Goal: Task Accomplishment & Management: Use online tool/utility

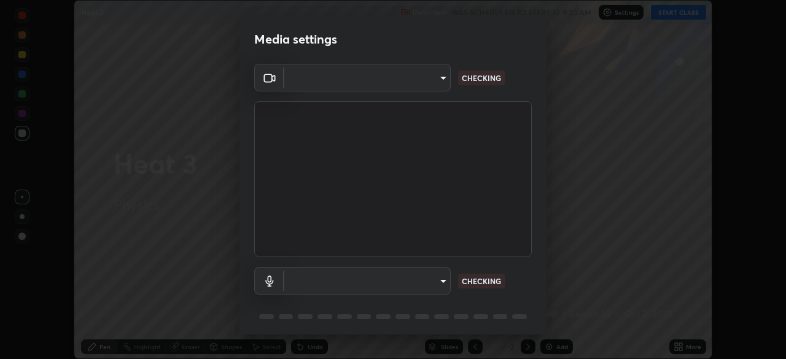
scroll to position [44, 0]
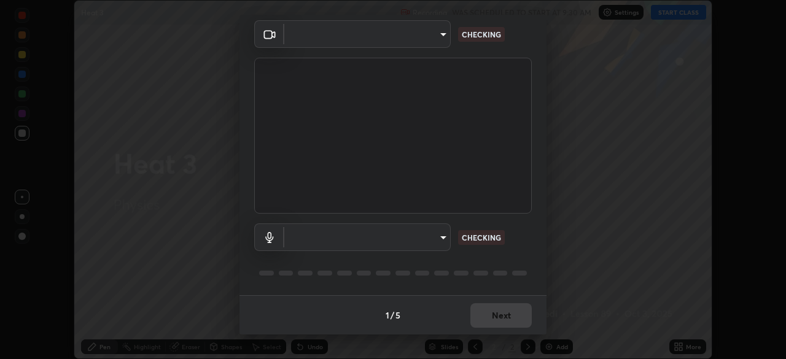
type input "cf4cade584ede8fb560bca5df173c6e0c2fab346f0fe5c0e134d57ffae5dbcad"
click at [438, 237] on body "Erase all Heat 3 Recording WAS SCHEDULED TO START AT 9:30 AM Settings START CLA…" at bounding box center [393, 179] width 786 height 359
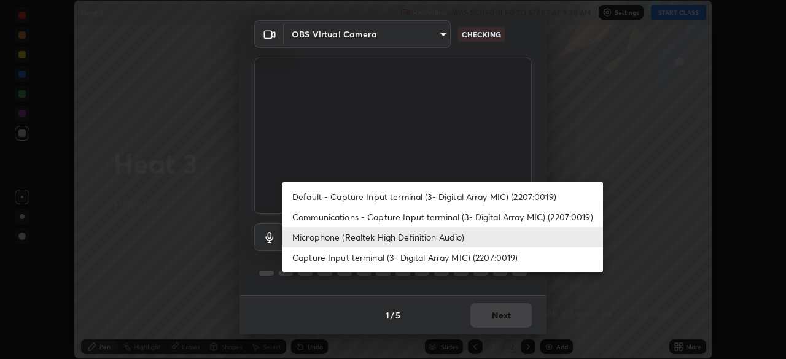
click at [422, 196] on li "Default - Capture Input terminal (3- Digital Array MIC) (2207:0019)" at bounding box center [442, 197] width 320 height 20
type input "default"
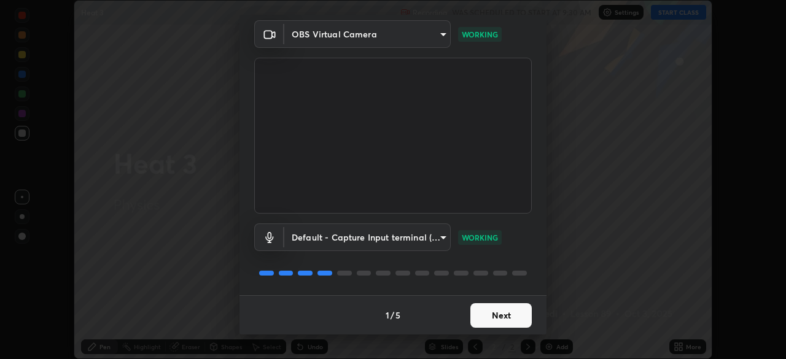
click at [513, 314] on button "Next" at bounding box center [500, 315] width 61 height 25
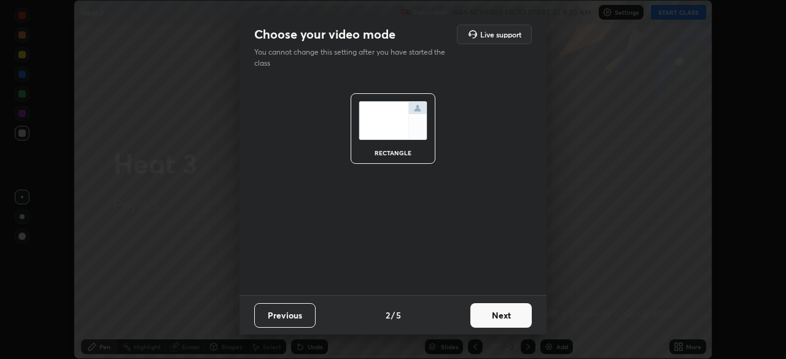
scroll to position [0, 0]
click at [503, 319] on button "Next" at bounding box center [500, 315] width 61 height 25
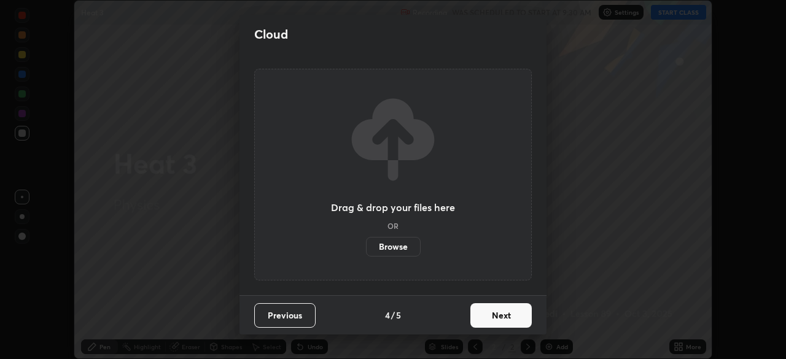
click at [508, 312] on button "Next" at bounding box center [500, 315] width 61 height 25
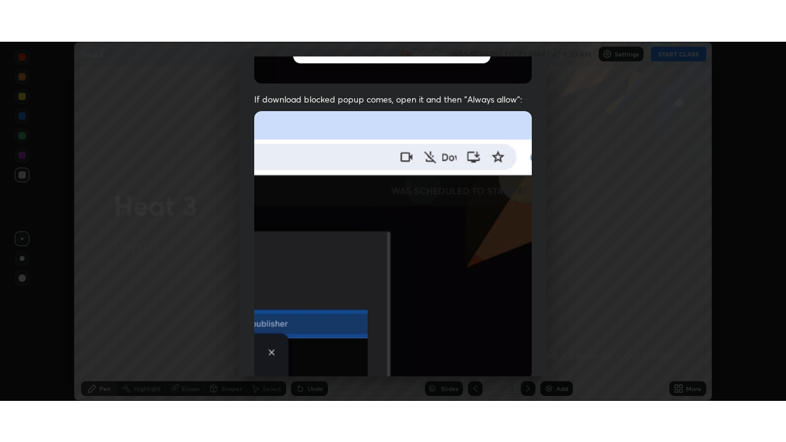
scroll to position [294, 0]
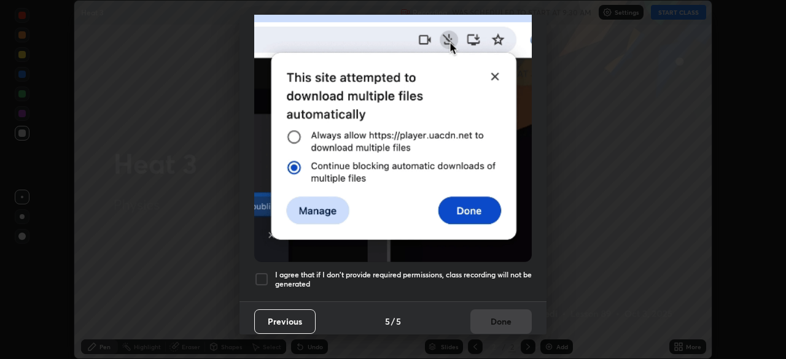
click at [262, 274] on div at bounding box center [261, 279] width 15 height 15
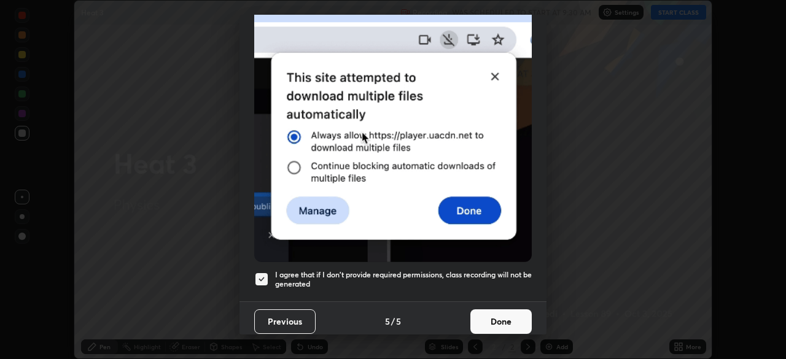
click at [482, 316] on button "Done" at bounding box center [500, 321] width 61 height 25
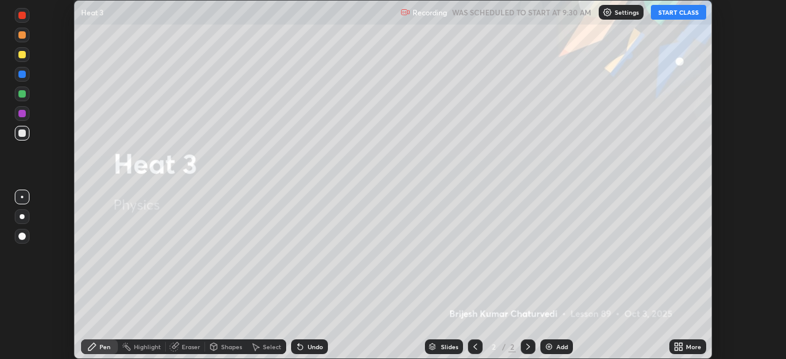
click at [687, 13] on button "START CLASS" at bounding box center [678, 12] width 55 height 15
click at [679, 346] on icon at bounding box center [678, 347] width 10 height 10
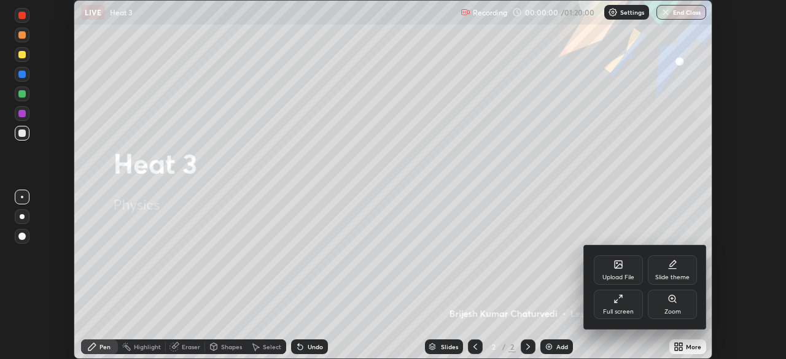
click at [616, 306] on div "Full screen" at bounding box center [618, 304] width 49 height 29
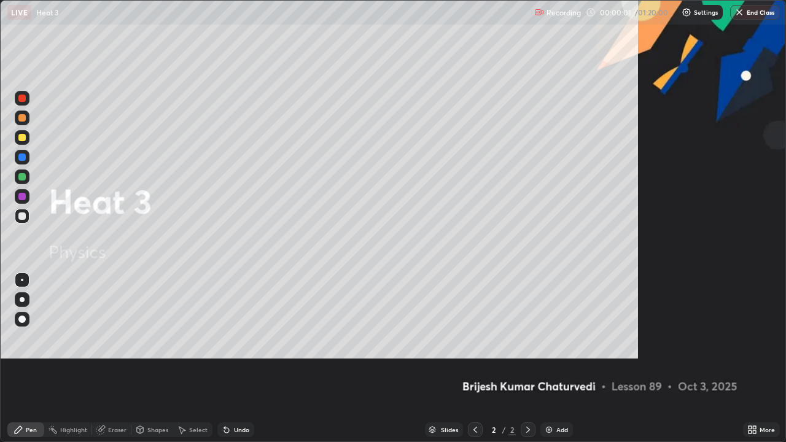
scroll to position [442, 786]
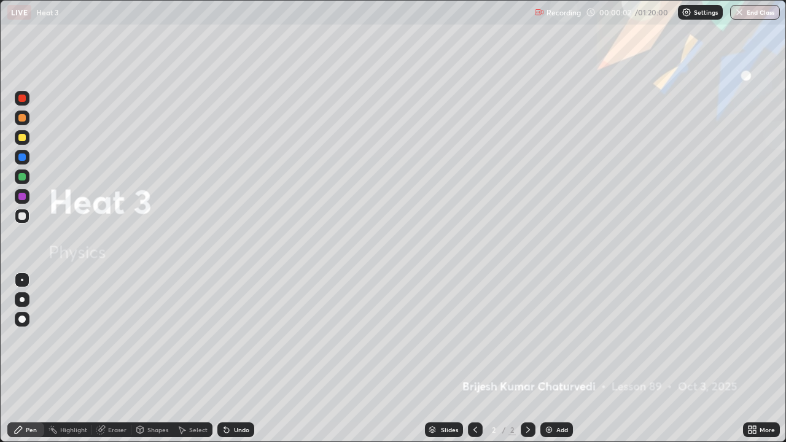
click at [559, 358] on div "Add" at bounding box center [562, 430] width 12 height 6
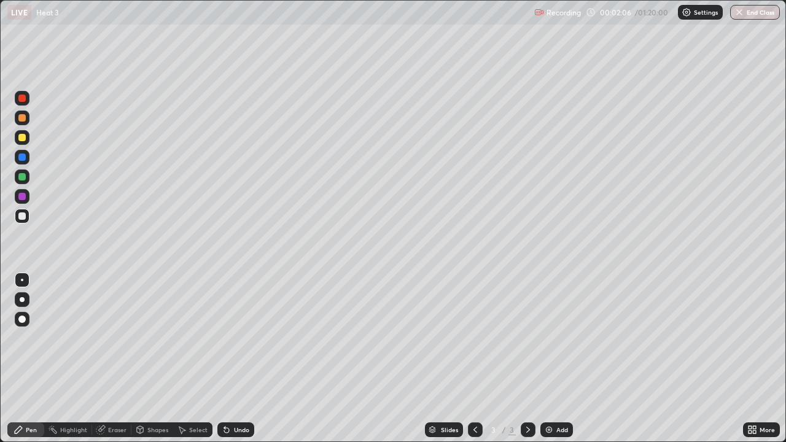
click at [241, 358] on div "Undo" at bounding box center [235, 429] width 37 height 15
click at [234, 358] on div "Undo" at bounding box center [241, 430] width 15 height 6
click at [239, 358] on div "Undo" at bounding box center [241, 430] width 15 height 6
click at [231, 358] on div "Undo" at bounding box center [235, 429] width 37 height 15
click at [234, 358] on div "Undo" at bounding box center [241, 430] width 15 height 6
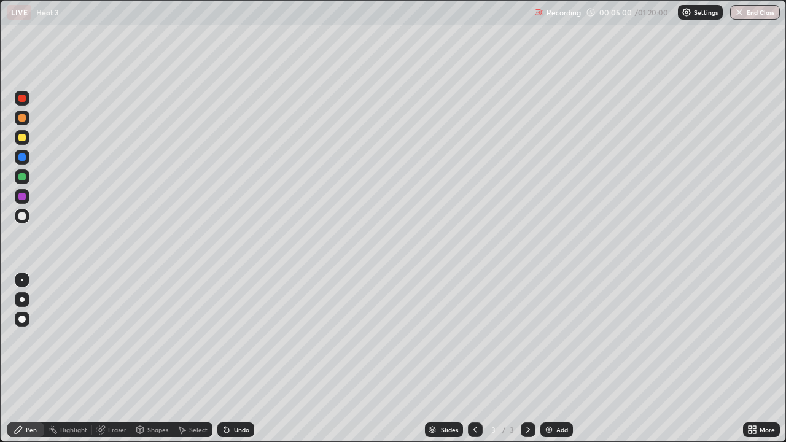
click at [241, 358] on div "Undo" at bounding box center [235, 429] width 37 height 15
click at [234, 358] on div "Undo" at bounding box center [241, 430] width 15 height 6
click at [230, 358] on div "Undo" at bounding box center [235, 429] width 37 height 15
click at [239, 358] on div "Undo" at bounding box center [241, 430] width 15 height 6
click at [242, 358] on div "Undo" at bounding box center [241, 430] width 15 height 6
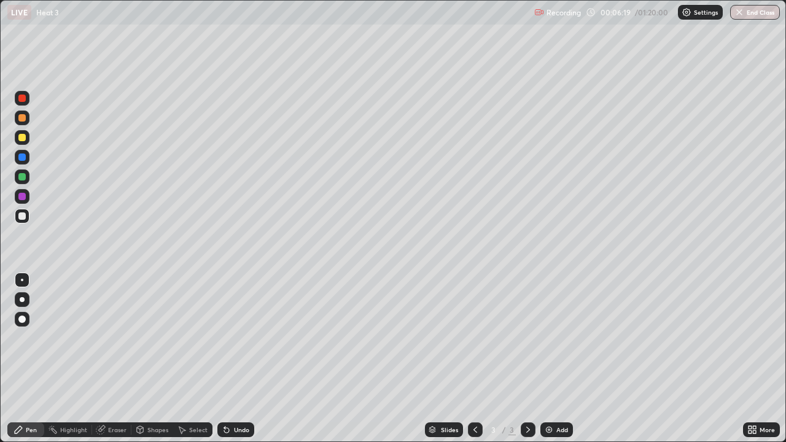
click at [234, 358] on div "Undo" at bounding box center [241, 430] width 15 height 6
click at [231, 358] on div "Undo" at bounding box center [235, 429] width 37 height 15
click at [238, 358] on div "Undo" at bounding box center [241, 430] width 15 height 6
click at [528, 358] on icon at bounding box center [528, 430] width 10 height 10
click at [552, 358] on div "Add" at bounding box center [556, 429] width 33 height 15
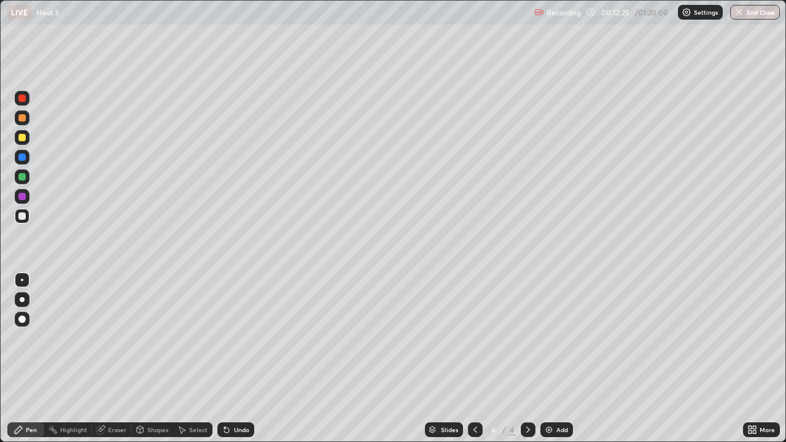
click at [25, 218] on div at bounding box center [21, 215] width 7 height 7
click at [234, 358] on div "Undo" at bounding box center [241, 430] width 15 height 6
click at [235, 358] on div "Undo" at bounding box center [241, 430] width 15 height 6
click at [234, 358] on div "Undo" at bounding box center [241, 430] width 15 height 6
click at [238, 358] on div "Undo" at bounding box center [241, 430] width 15 height 6
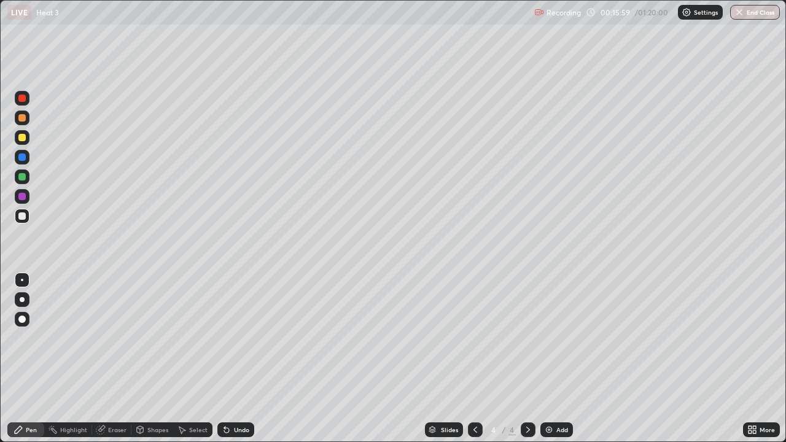
click at [234, 358] on div "Undo" at bounding box center [235, 429] width 37 height 15
click at [235, 358] on div "Undo" at bounding box center [235, 429] width 37 height 15
click at [236, 358] on div "Undo" at bounding box center [241, 430] width 15 height 6
click at [559, 358] on div "Add" at bounding box center [562, 430] width 12 height 6
click at [22, 138] on div at bounding box center [21, 137] width 7 height 7
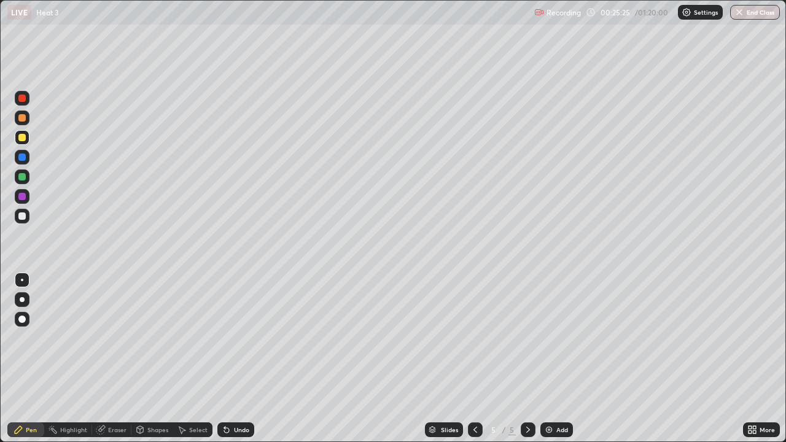
click at [565, 358] on div "Add" at bounding box center [562, 430] width 12 height 6
click at [21, 219] on div at bounding box center [21, 215] width 7 height 7
click at [23, 138] on div at bounding box center [21, 137] width 7 height 7
click at [21, 176] on div at bounding box center [21, 176] width 7 height 7
click at [22, 218] on div at bounding box center [21, 215] width 7 height 7
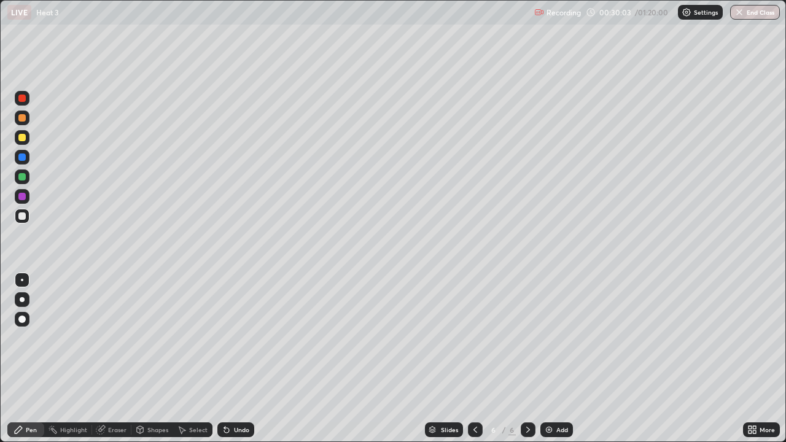
click at [239, 358] on div "Undo" at bounding box center [241, 430] width 15 height 6
click at [555, 358] on div "Add" at bounding box center [556, 429] width 33 height 15
click at [18, 120] on div at bounding box center [21, 117] width 7 height 7
click at [238, 358] on div "Undo" at bounding box center [235, 429] width 37 height 15
click at [235, 358] on div "Undo" at bounding box center [241, 430] width 15 height 6
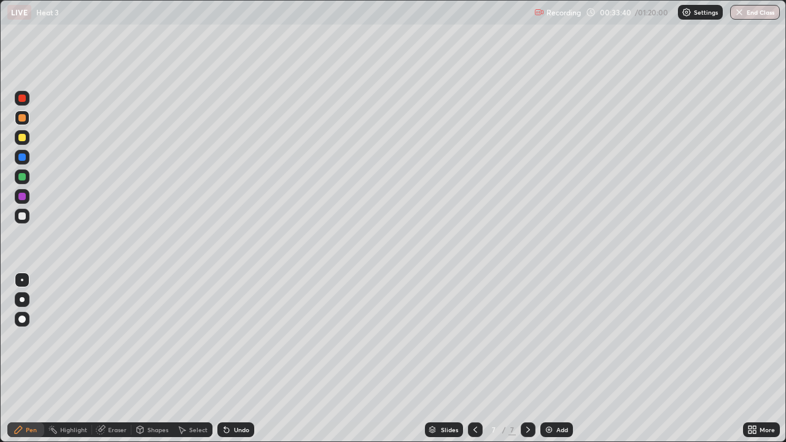
click at [238, 358] on div "Undo" at bounding box center [235, 429] width 37 height 15
click at [239, 358] on div "Undo" at bounding box center [241, 430] width 15 height 6
click at [241, 358] on div "Undo" at bounding box center [241, 430] width 15 height 6
click at [240, 358] on div "Undo" at bounding box center [235, 429] width 37 height 15
click at [549, 358] on img at bounding box center [549, 430] width 10 height 10
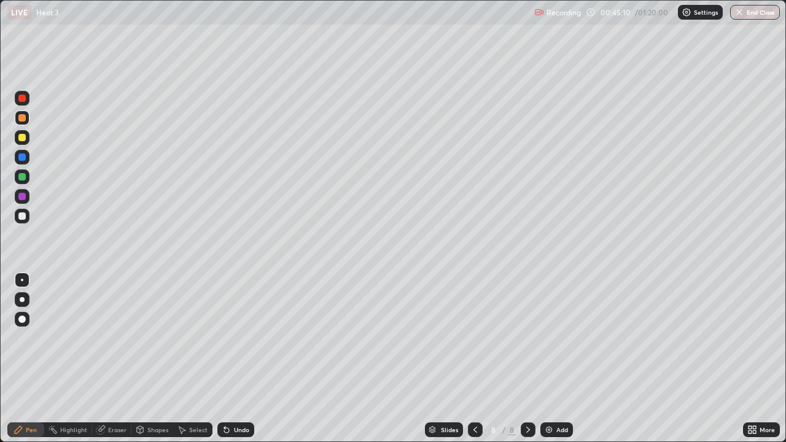
click at [234, 358] on div "Undo" at bounding box center [241, 430] width 15 height 6
click at [236, 358] on div "Undo" at bounding box center [241, 430] width 15 height 6
click at [234, 358] on div "Undo" at bounding box center [241, 430] width 15 height 6
click at [562, 358] on div "Add" at bounding box center [556, 429] width 33 height 15
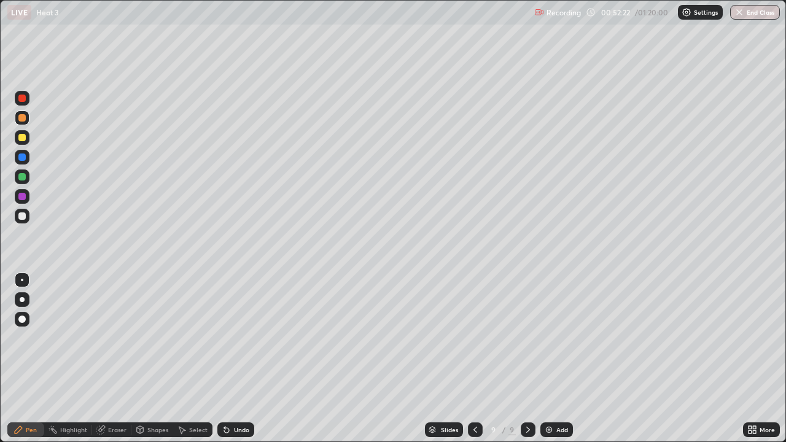
click at [235, 358] on div "Undo" at bounding box center [241, 430] width 15 height 6
click at [234, 358] on div "Undo" at bounding box center [241, 430] width 15 height 6
click at [240, 358] on div "Undo" at bounding box center [235, 429] width 37 height 15
click at [104, 358] on icon at bounding box center [101, 430] width 10 height 10
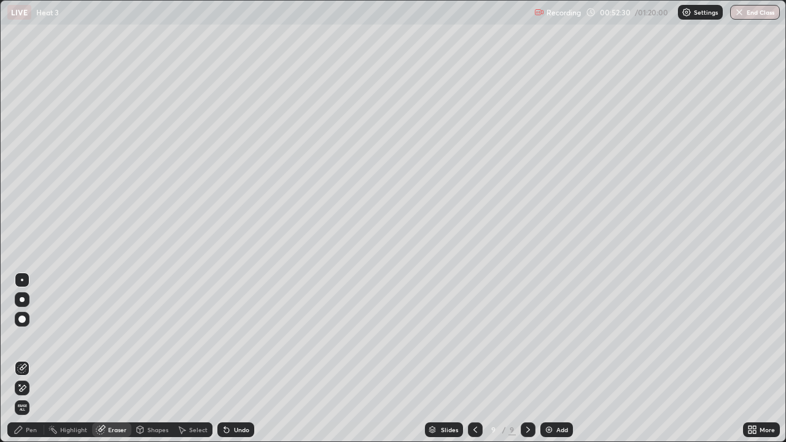
click at [40, 358] on div "Pen" at bounding box center [25, 429] width 37 height 15
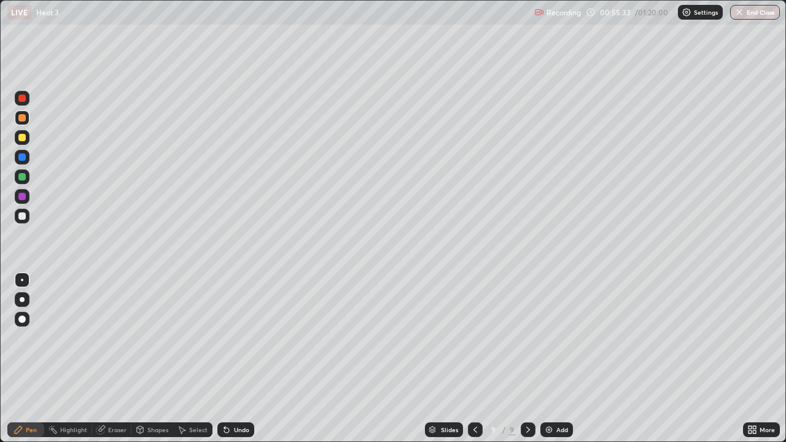
click at [527, 358] on icon at bounding box center [528, 430] width 10 height 10
click at [549, 358] on img at bounding box center [549, 430] width 10 height 10
click at [241, 358] on div "Undo" at bounding box center [241, 430] width 15 height 6
click at [238, 358] on div "Undo" at bounding box center [241, 430] width 15 height 6
click at [241, 358] on div "Undo" at bounding box center [235, 429] width 37 height 15
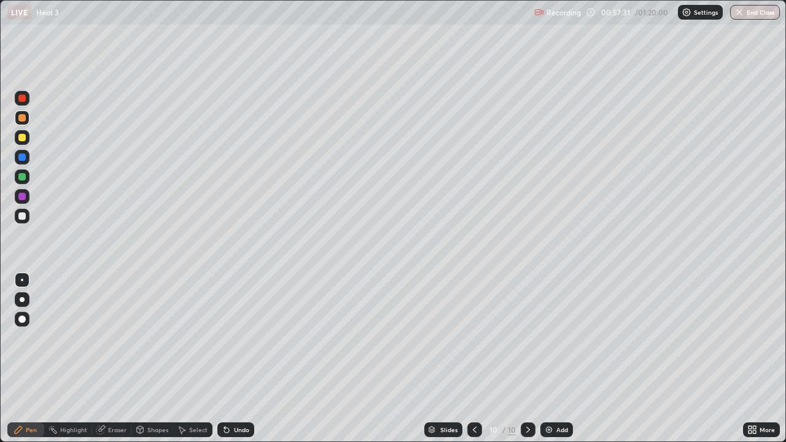
click at [241, 358] on div "Undo" at bounding box center [235, 429] width 37 height 15
click at [224, 358] on icon at bounding box center [224, 427] width 1 height 1
click at [225, 358] on div "Undo" at bounding box center [235, 429] width 37 height 15
click at [242, 358] on div "Undo" at bounding box center [235, 429] width 37 height 15
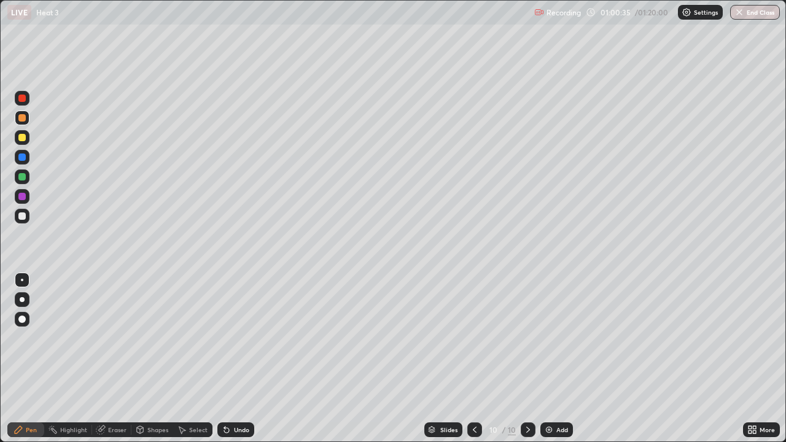
click at [526, 358] on icon at bounding box center [528, 430] width 10 height 10
click at [552, 358] on img at bounding box center [549, 430] width 10 height 10
click at [241, 358] on div "Undo" at bounding box center [241, 430] width 15 height 6
click at [21, 215] on div at bounding box center [21, 215] width 7 height 7
click at [527, 358] on icon at bounding box center [528, 430] width 4 height 6
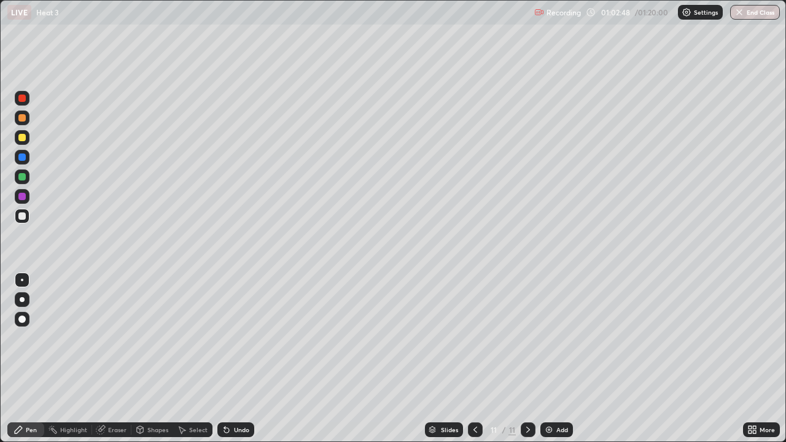
click at [475, 358] on icon at bounding box center [475, 430] width 10 height 10
click at [527, 358] on icon at bounding box center [528, 430] width 10 height 10
click at [474, 358] on icon at bounding box center [475, 430] width 10 height 10
click at [525, 358] on icon at bounding box center [528, 430] width 10 height 10
click at [557, 358] on div "Add" at bounding box center [562, 430] width 12 height 6
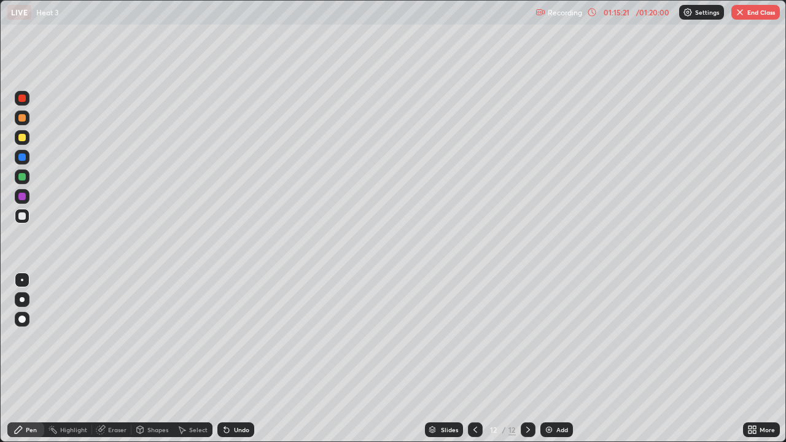
click at [756, 14] on button "End Class" at bounding box center [755, 12] width 48 height 15
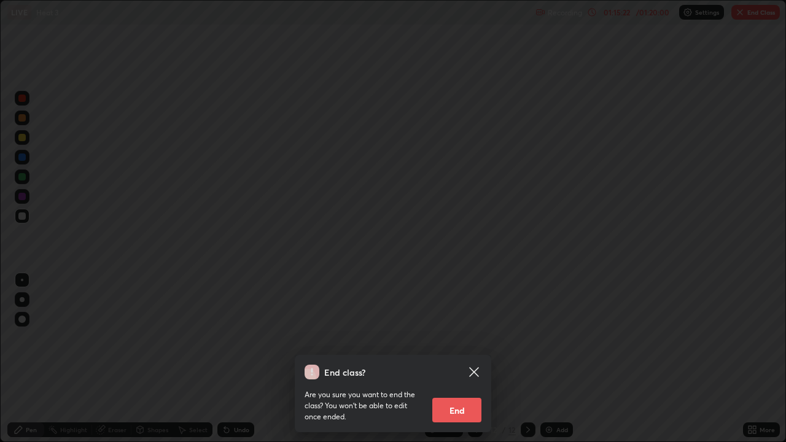
click at [468, 358] on button "End" at bounding box center [456, 410] width 49 height 25
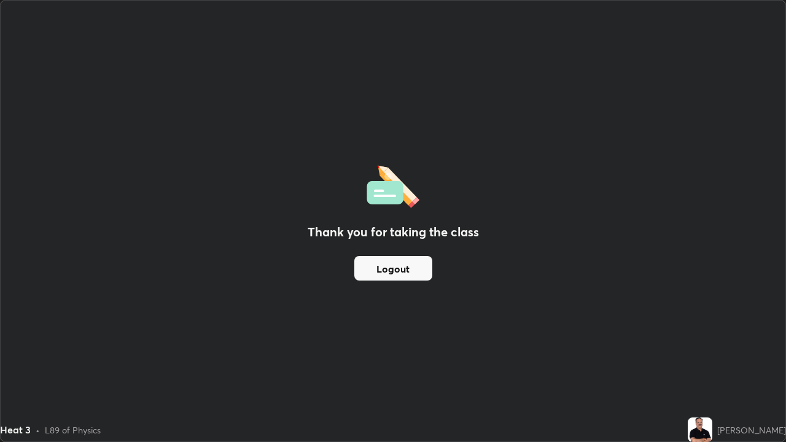
click at [404, 270] on button "Logout" at bounding box center [393, 268] width 78 height 25
